Goal: Task Accomplishment & Management: Manage account settings

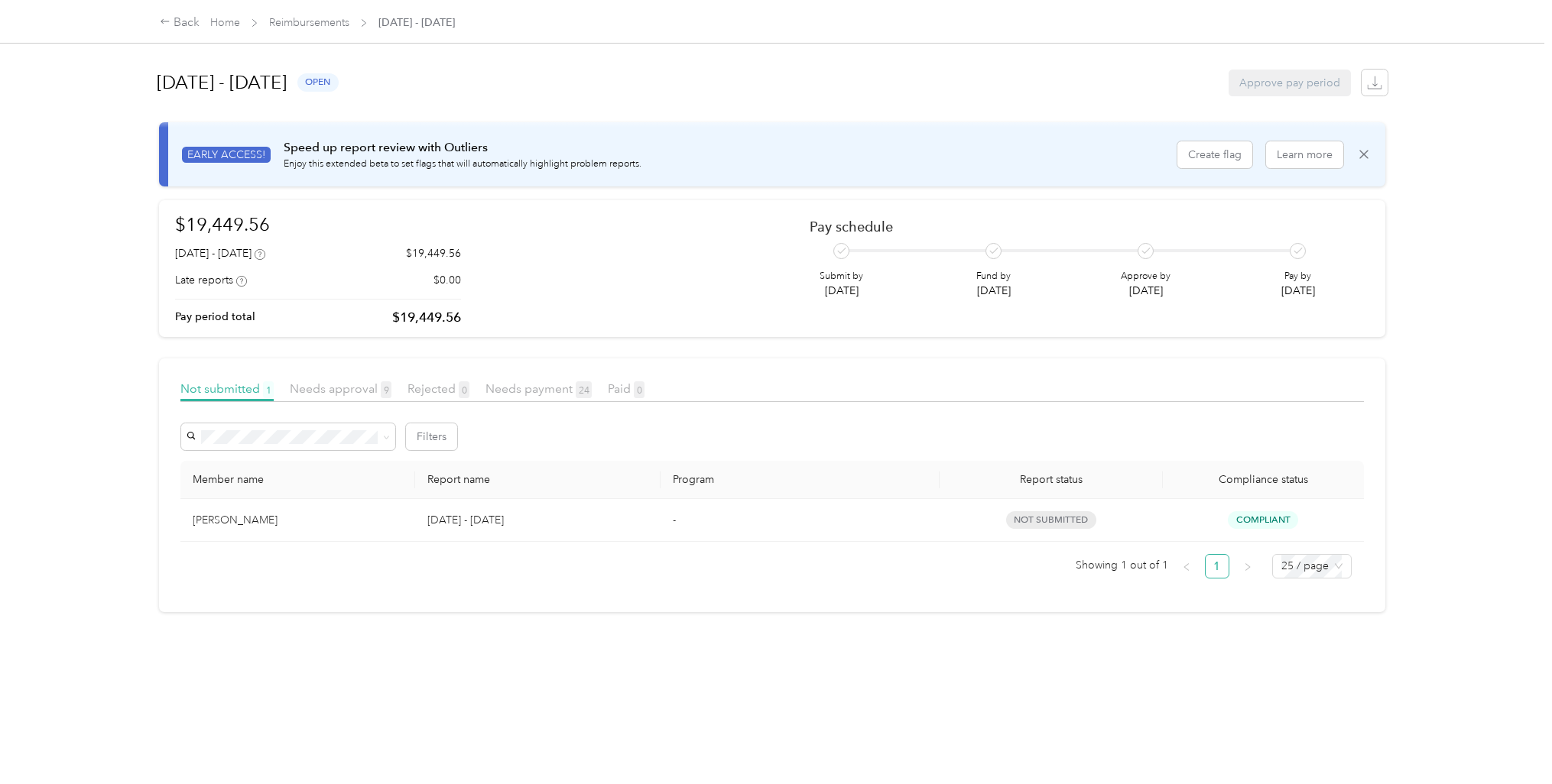
click at [219, 21] on link "Home" at bounding box center [225, 22] width 30 height 13
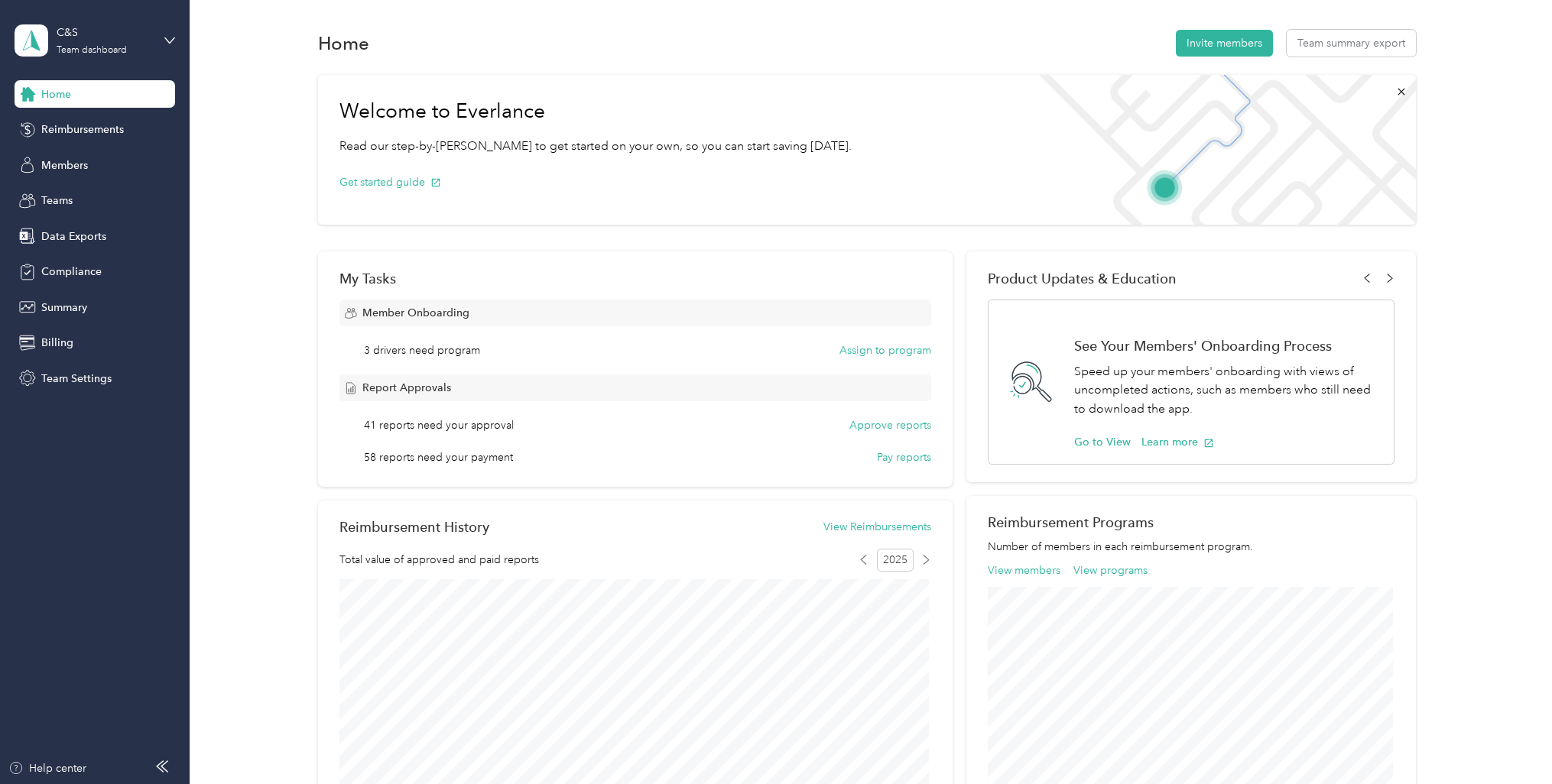
click at [77, 136] on span "Reimbursements" at bounding box center [82, 129] width 83 height 16
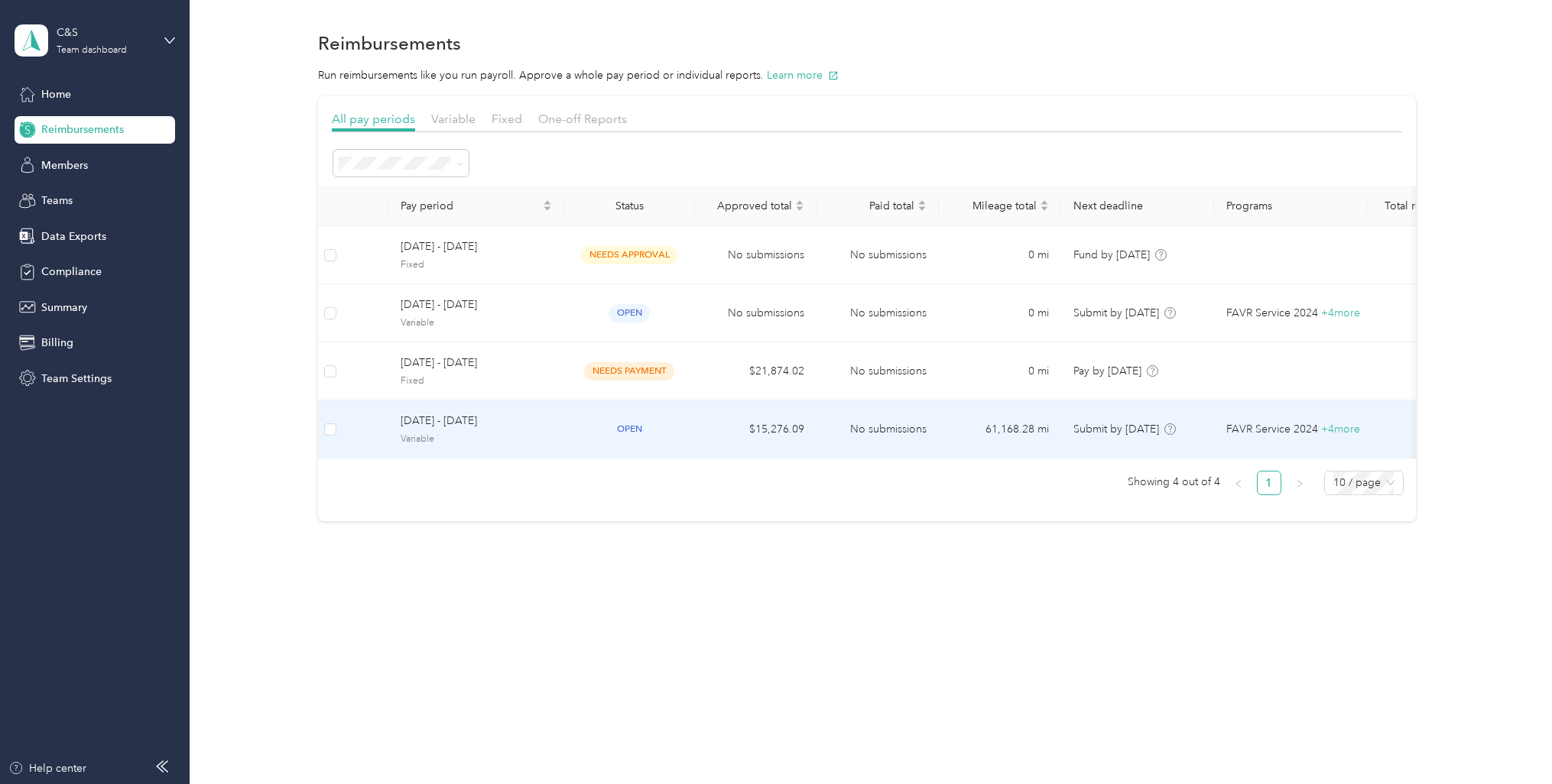
click at [521, 437] on span "Variable" at bounding box center [476, 440] width 151 height 14
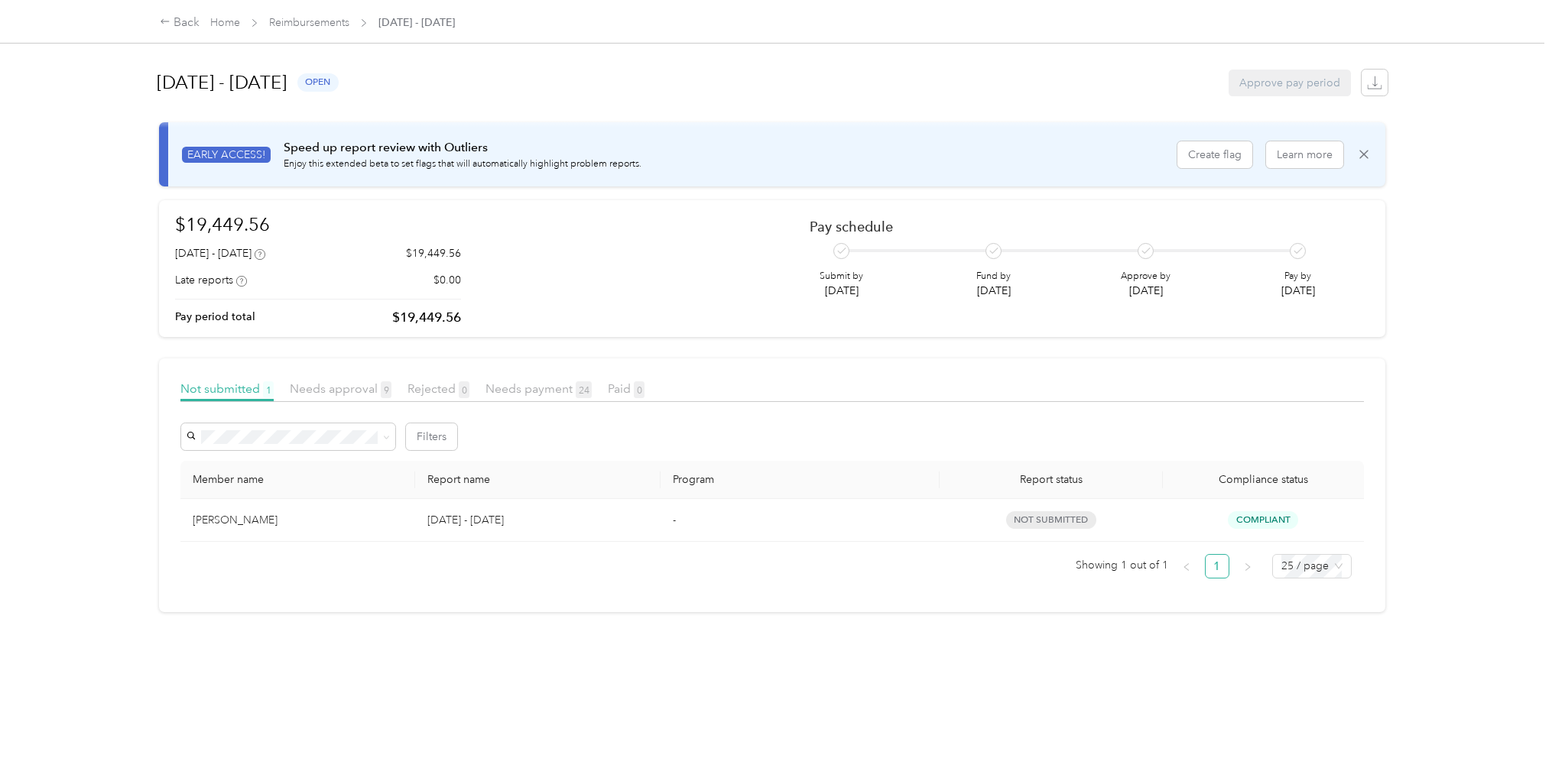
click at [340, 387] on span "Needs approval 9" at bounding box center [340, 388] width 102 height 15
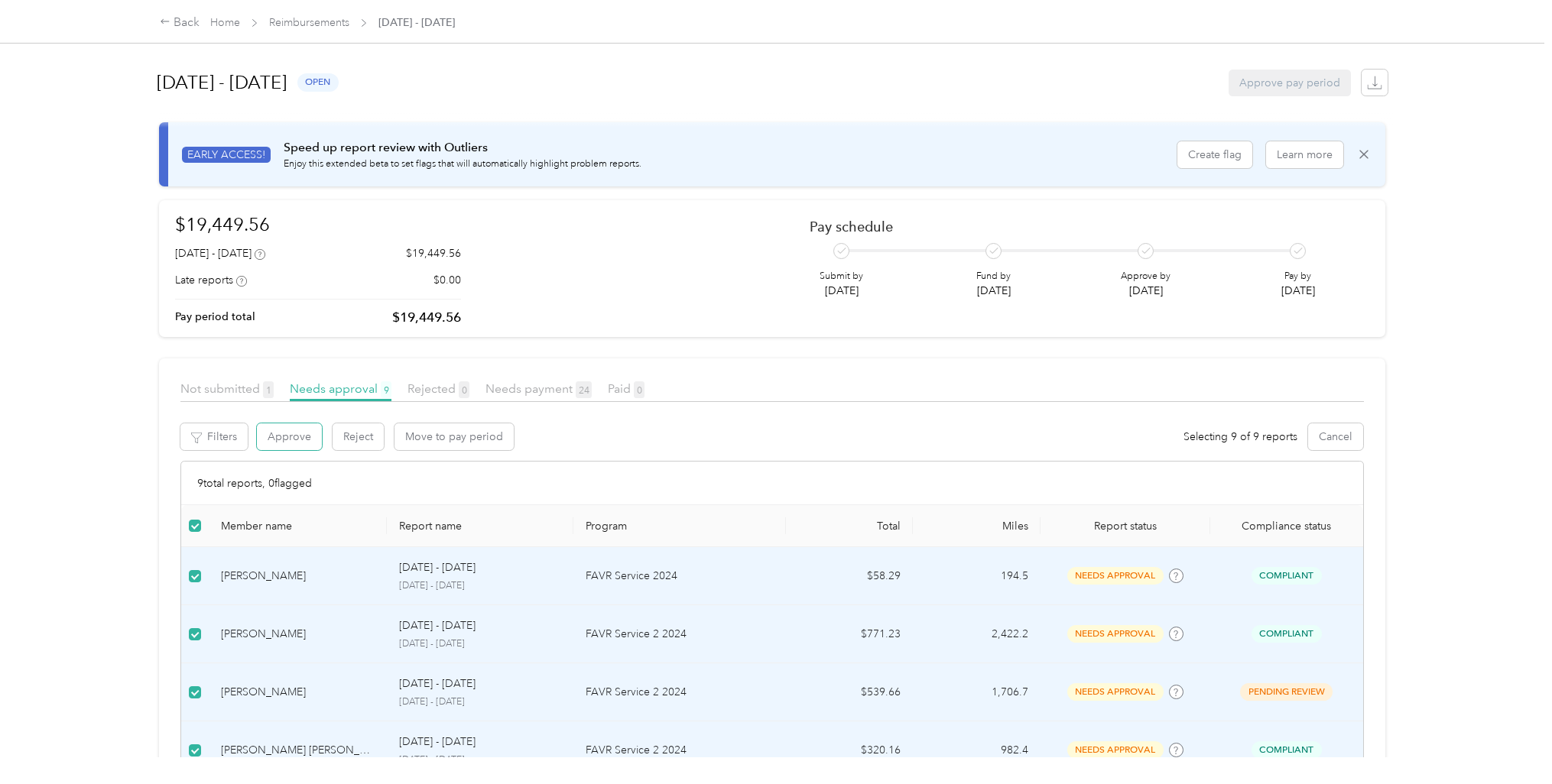
click at [286, 438] on button "Approve" at bounding box center [289, 436] width 65 height 27
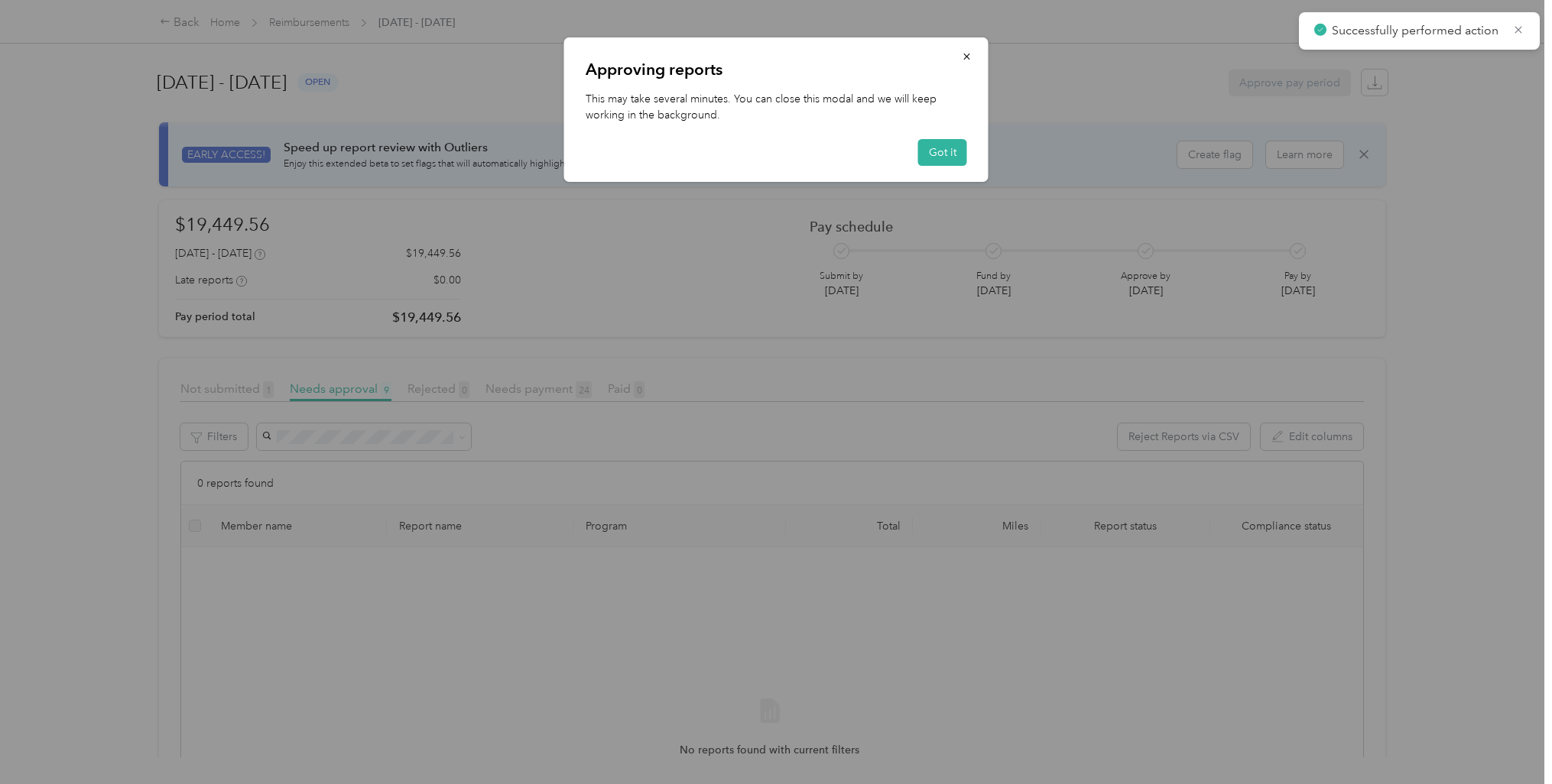
click at [954, 160] on button "Got it" at bounding box center [942, 152] width 49 height 27
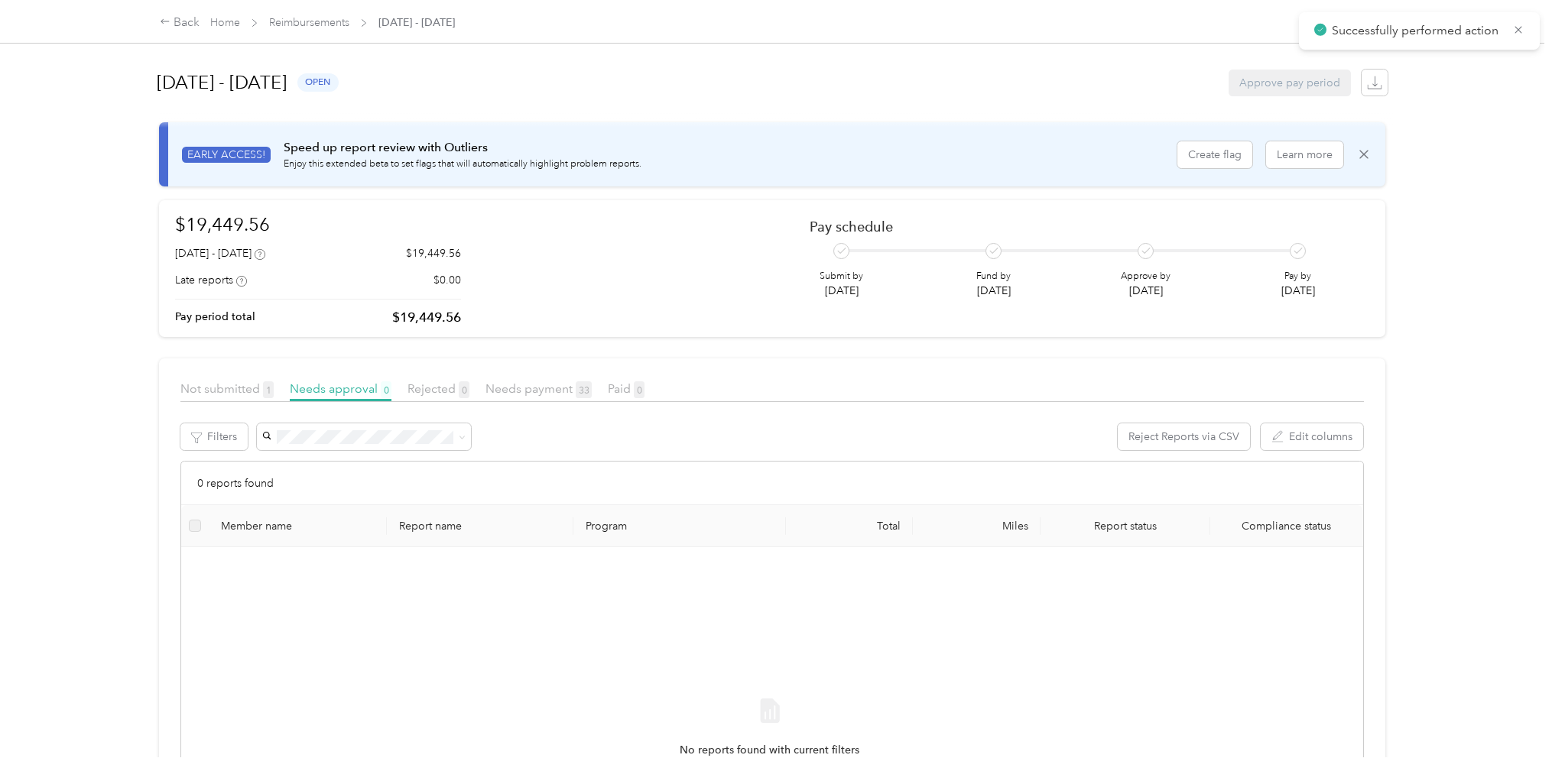
click at [213, 388] on span "Not submitted 1" at bounding box center [227, 388] width 94 height 15
